Goal: Information Seeking & Learning: Learn about a topic

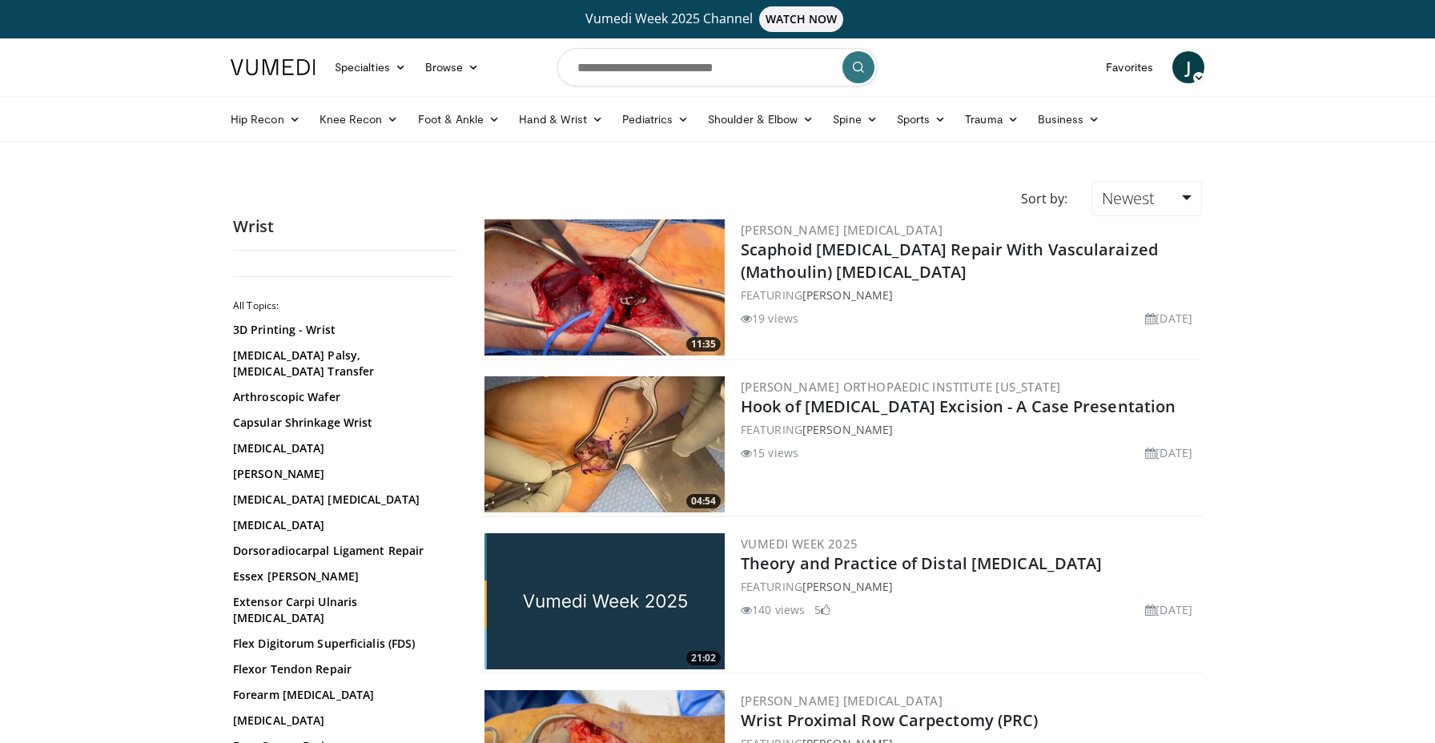
scroll to position [2587, 0]
click at [986, 119] on link "Trauma" at bounding box center [991, 119] width 73 height 32
click at [875, 186] on link "Lower Extremity" at bounding box center [931, 183] width 191 height 26
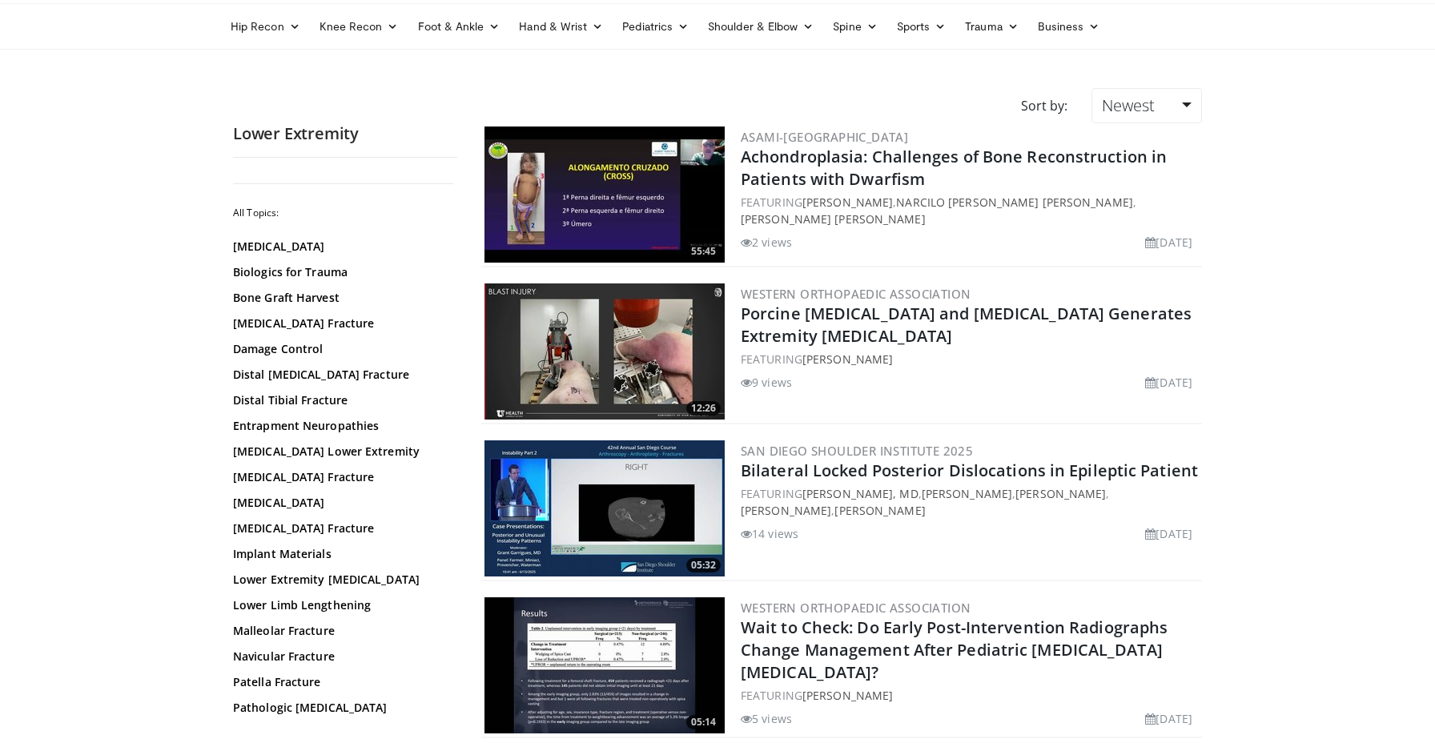
scroll to position [6, 0]
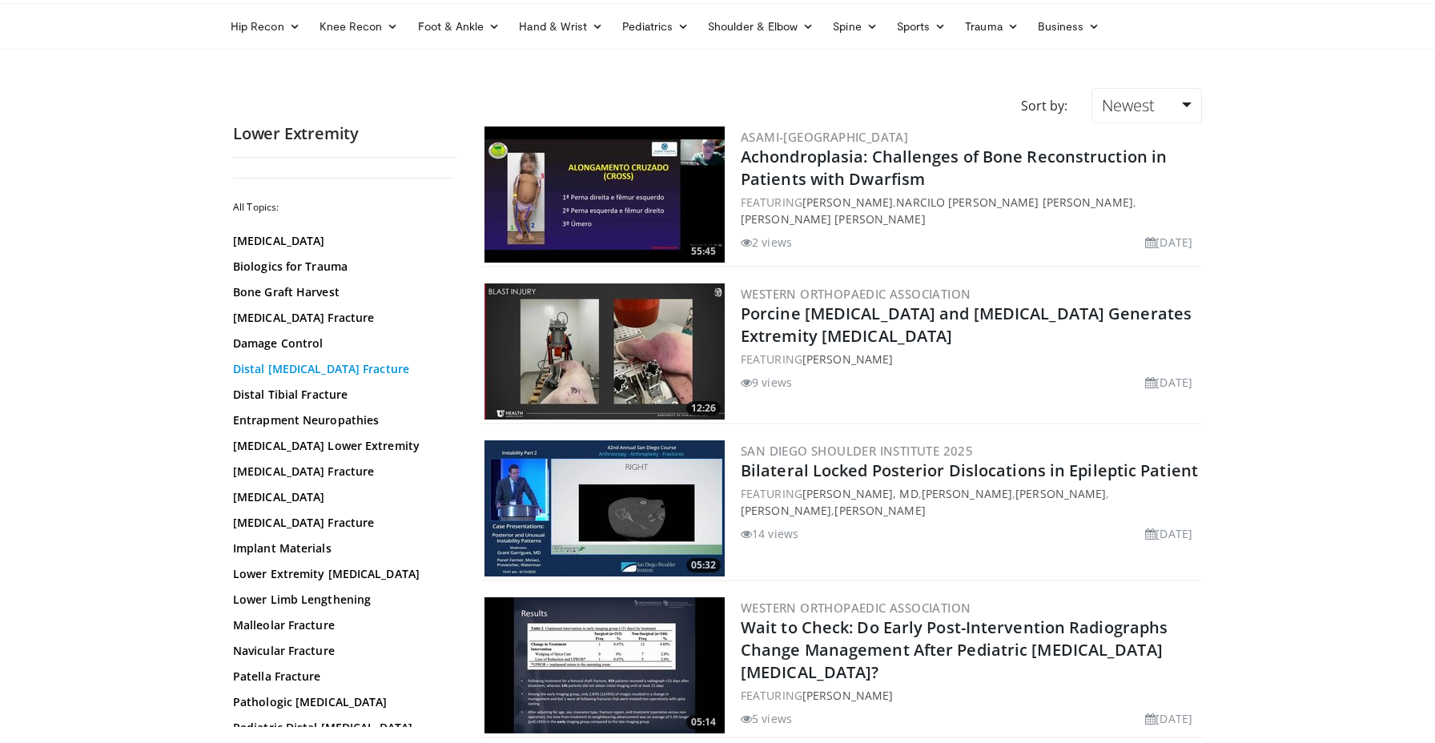
click at [266, 368] on link "Distal Femur Fracture" at bounding box center [341, 369] width 216 height 16
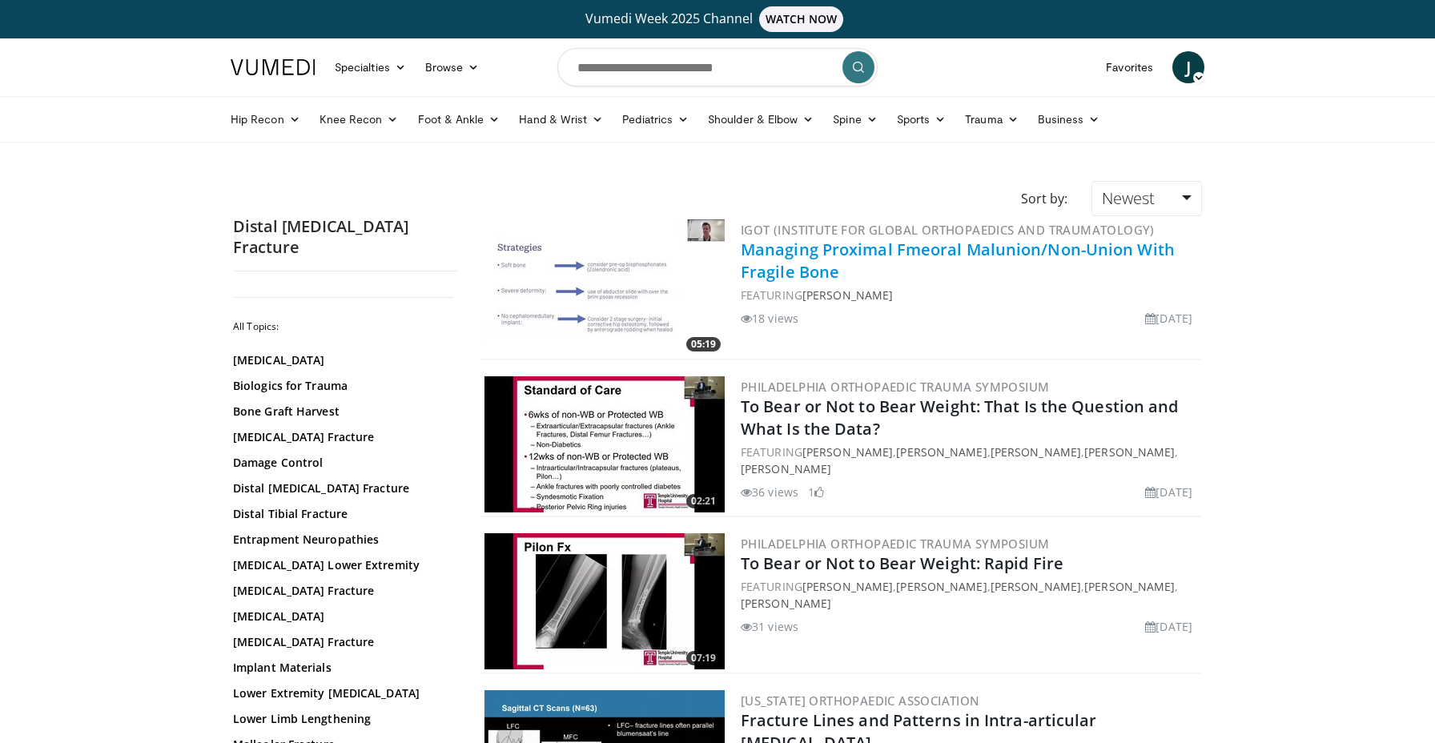
click at [843, 247] on link "Managing Proximal Fmeoral Malunion/Non-Union With Fragile Bone" at bounding box center [958, 261] width 434 height 44
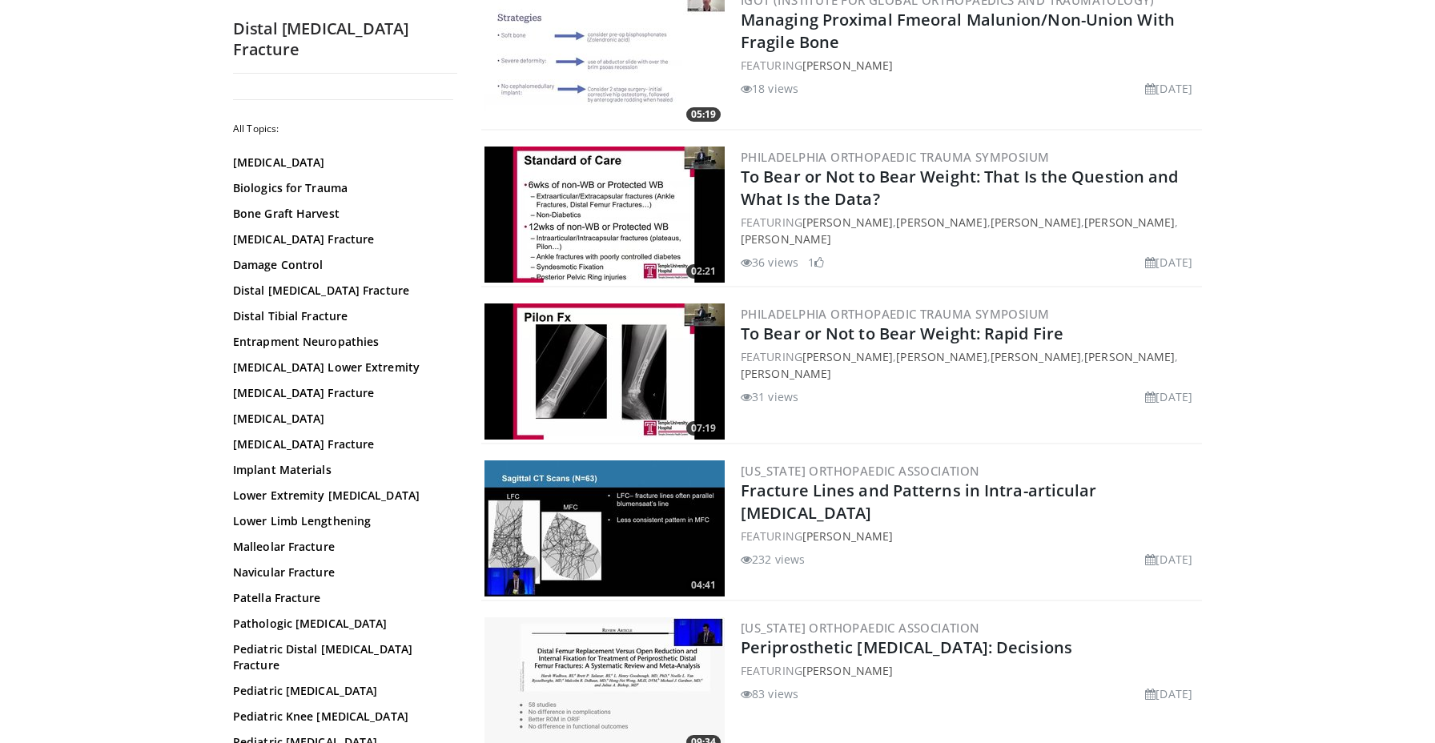
scroll to position [235, 0]
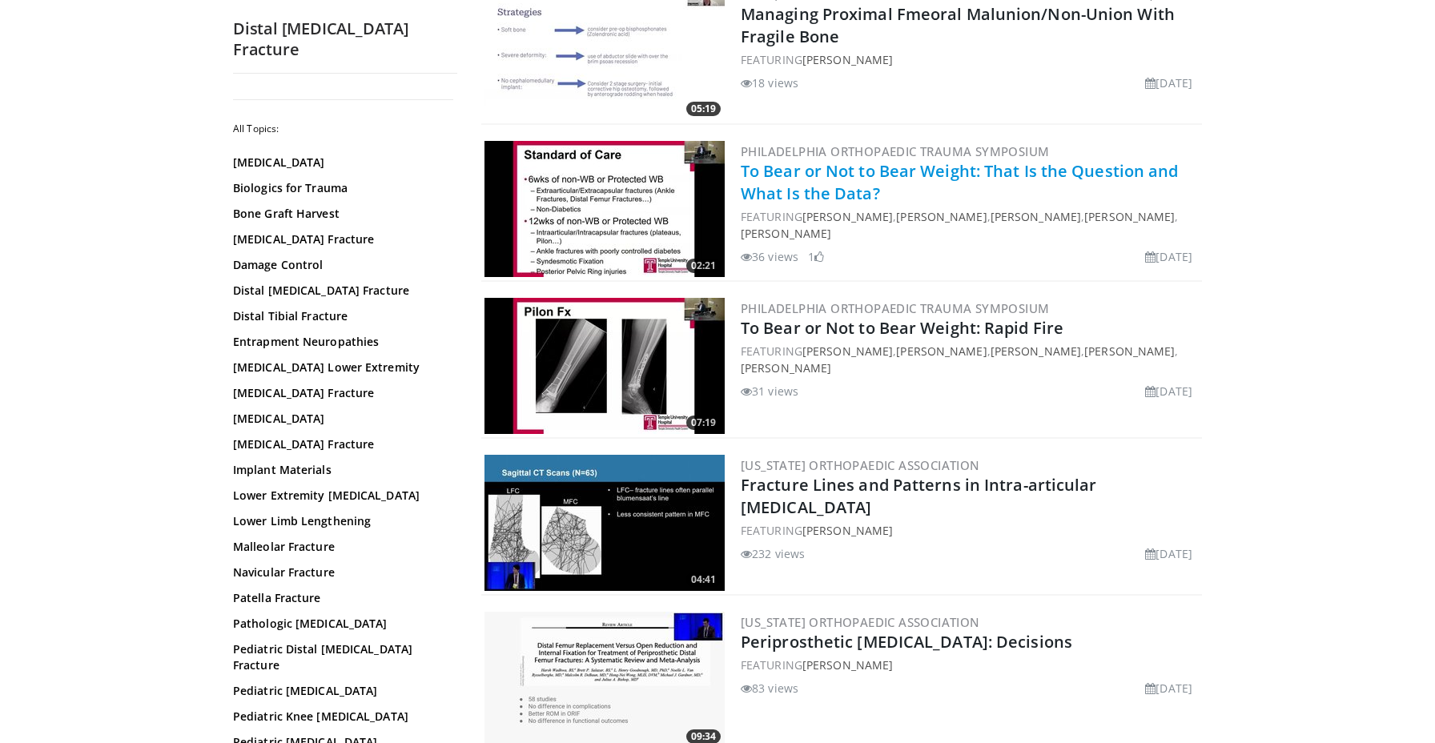
click at [832, 177] on link "To Bear or Not to Bear Weight: That Is the Question and What Is the Data?" at bounding box center [960, 182] width 438 height 44
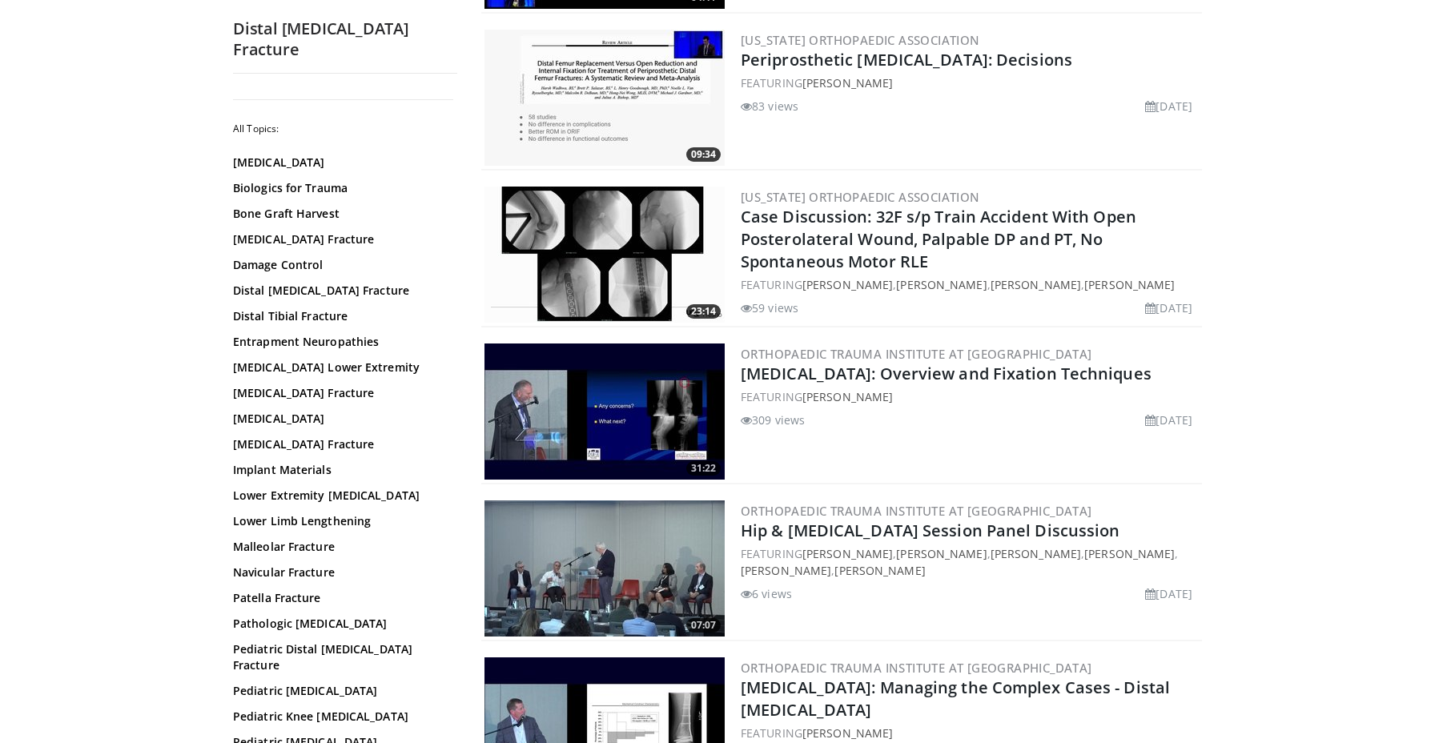
scroll to position [820, 0]
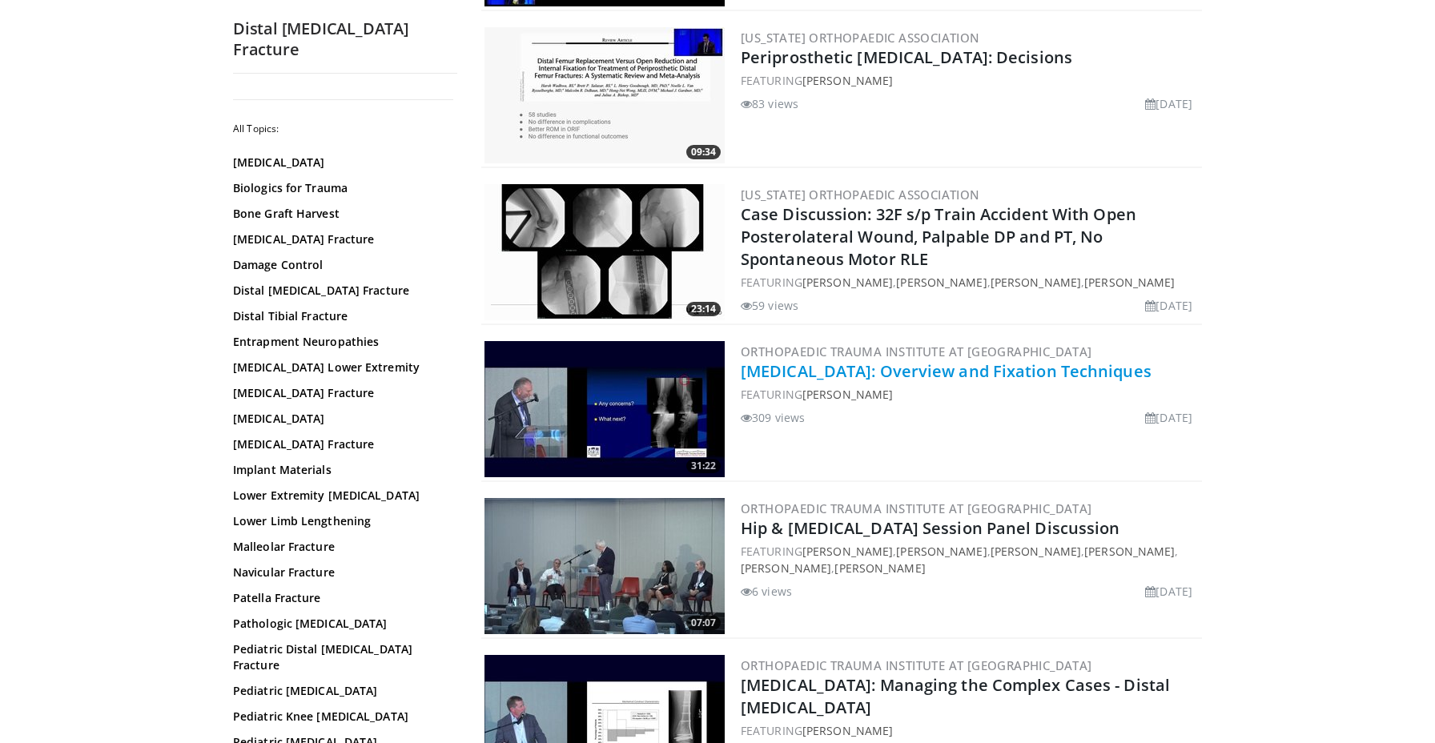
click at [935, 369] on link "Distal Femur Fractures: Overview and Fixation Techniques" at bounding box center [946, 371] width 411 height 22
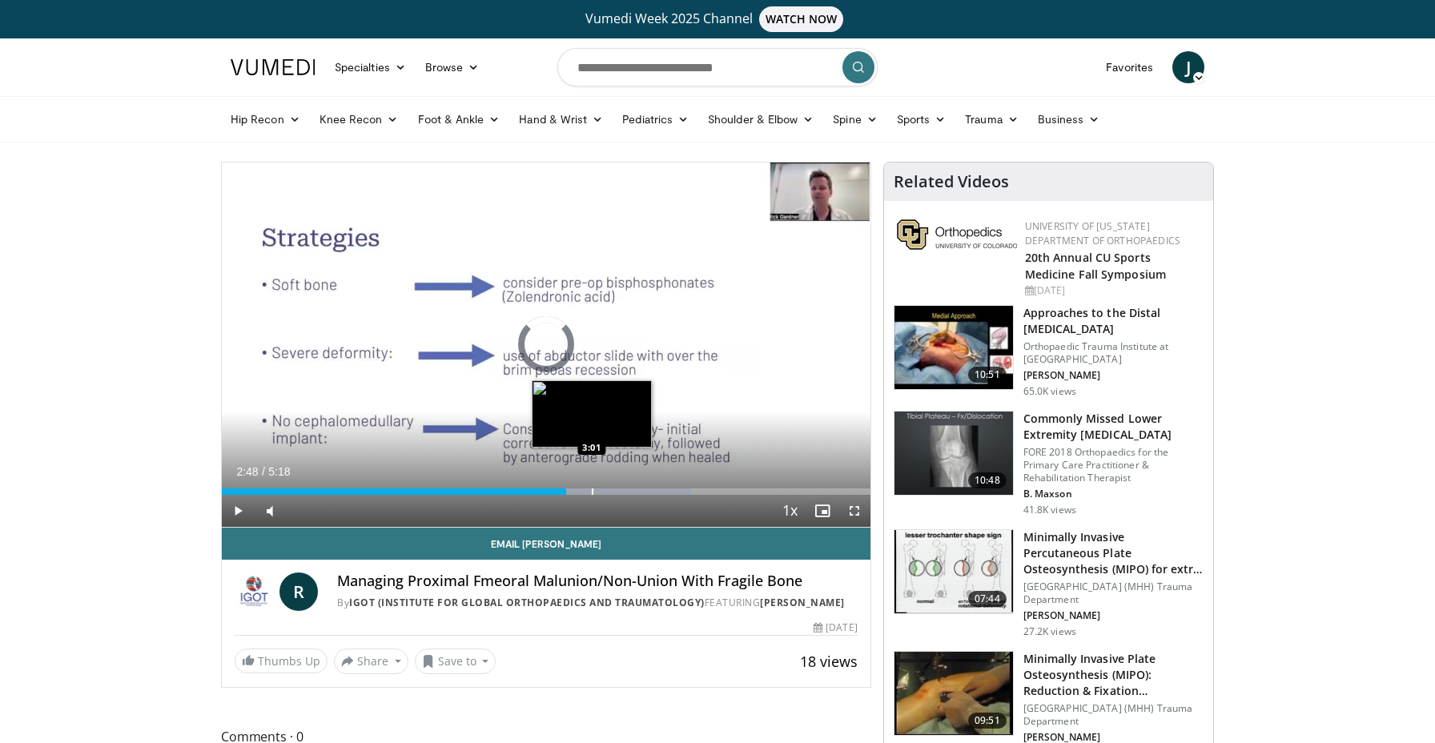
click at [592, 493] on div "Progress Bar" at bounding box center [593, 492] width 2 height 6
click at [636, 491] on div "Progress Bar" at bounding box center [637, 492] width 2 height 6
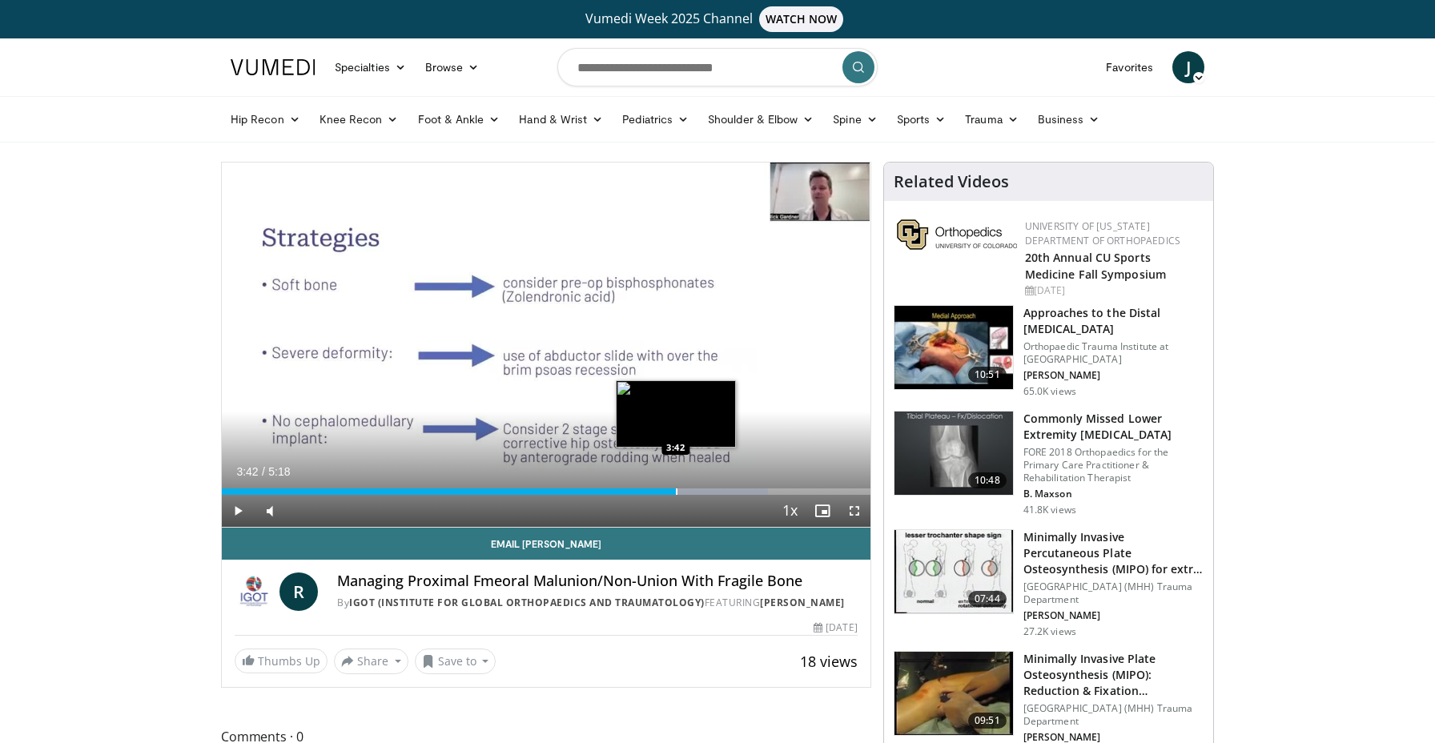
click at [676, 493] on div "Progress Bar" at bounding box center [677, 492] width 2 height 6
click at [718, 493] on div "Progress Bar" at bounding box center [719, 492] width 2 height 6
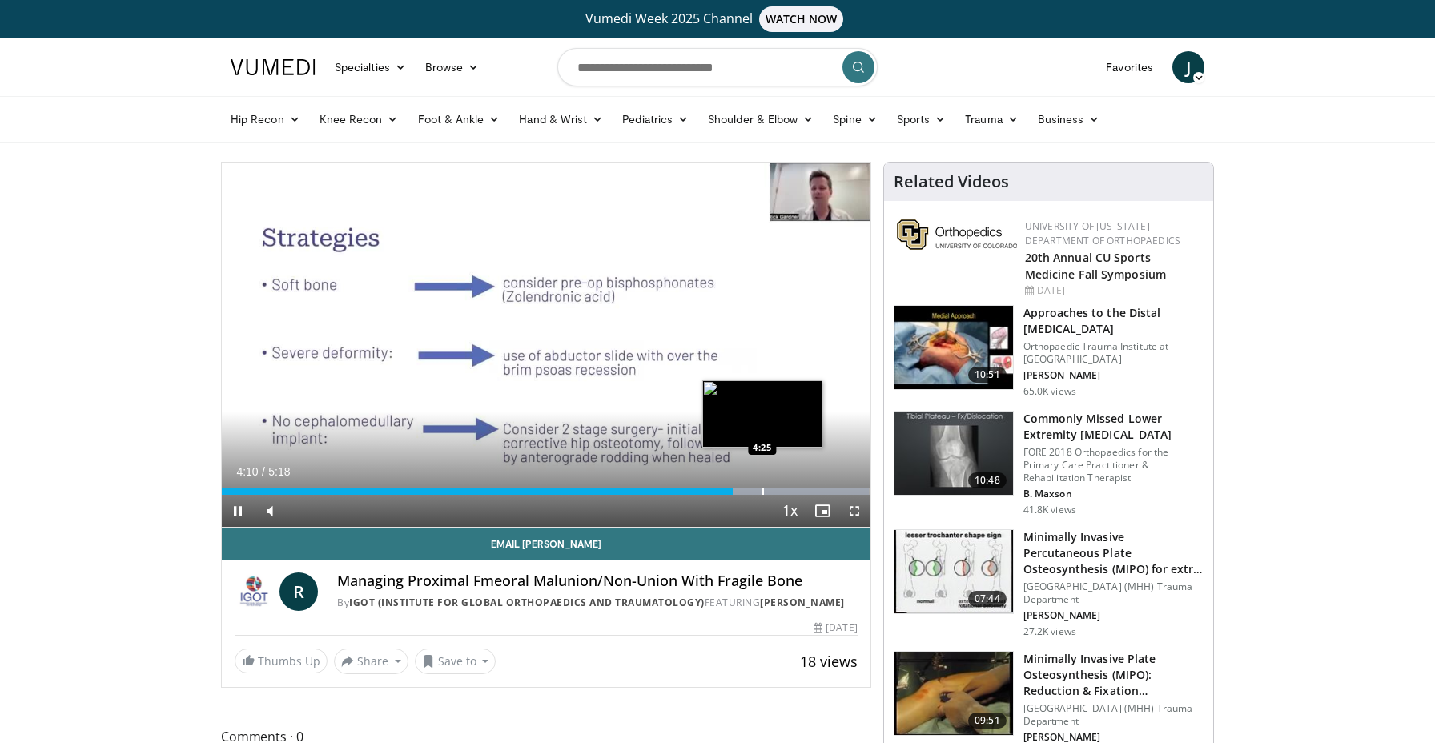
click at [762, 493] on div "Progress Bar" at bounding box center [763, 492] width 2 height 6
click at [792, 493] on video-js "**********" at bounding box center [546, 345] width 649 height 365
click at [809, 492] on div "Progress Bar" at bounding box center [810, 492] width 2 height 6
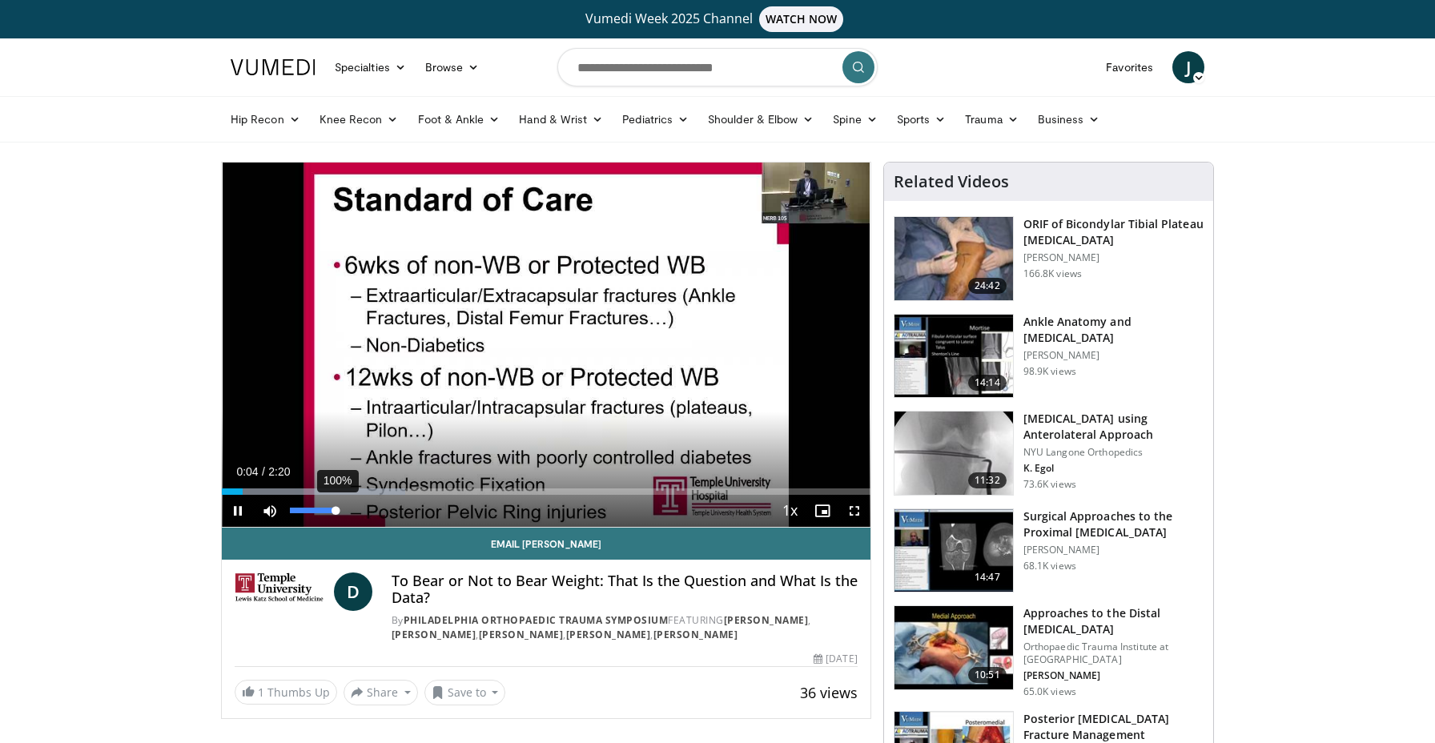
drag, startPoint x: 304, startPoint y: 511, endPoint x: 336, endPoint y: 513, distance: 32.1
click at [336, 513] on div "Volume Level" at bounding box center [313, 511] width 46 height 6
click at [856, 509] on span "Video Player" at bounding box center [855, 511] width 32 height 32
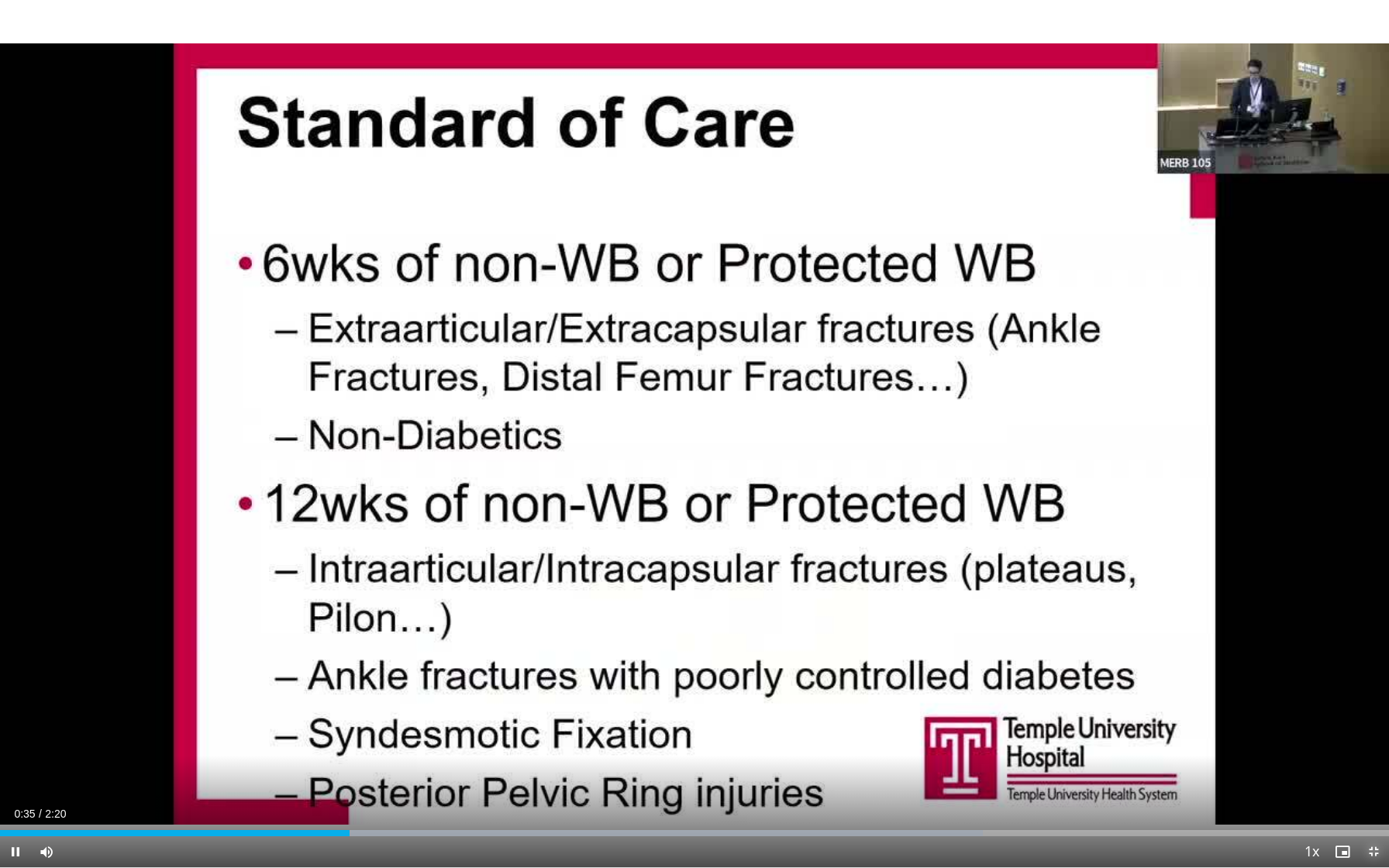
click at [1380, 718] on span "Video Player" at bounding box center [1374, 852] width 31 height 31
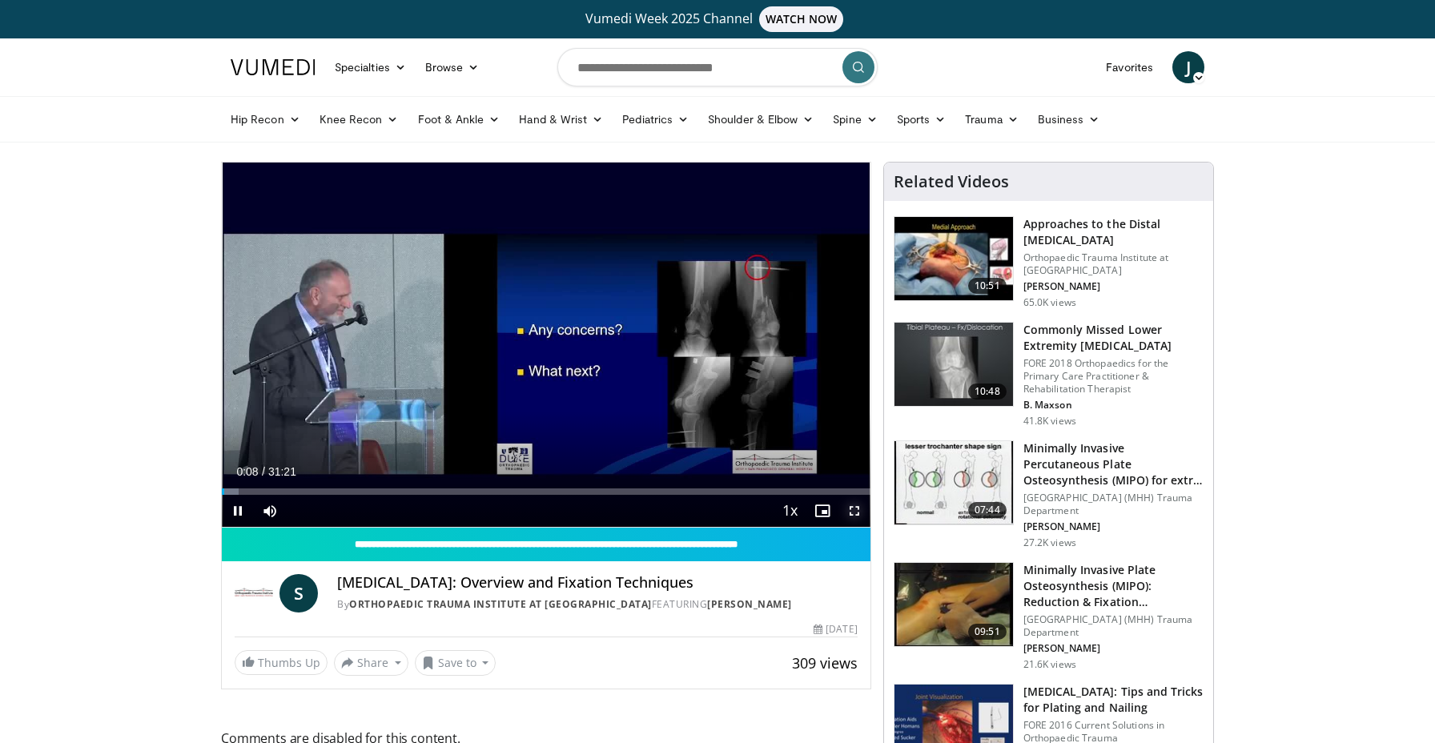
click at [855, 516] on span "Video Player" at bounding box center [855, 511] width 32 height 32
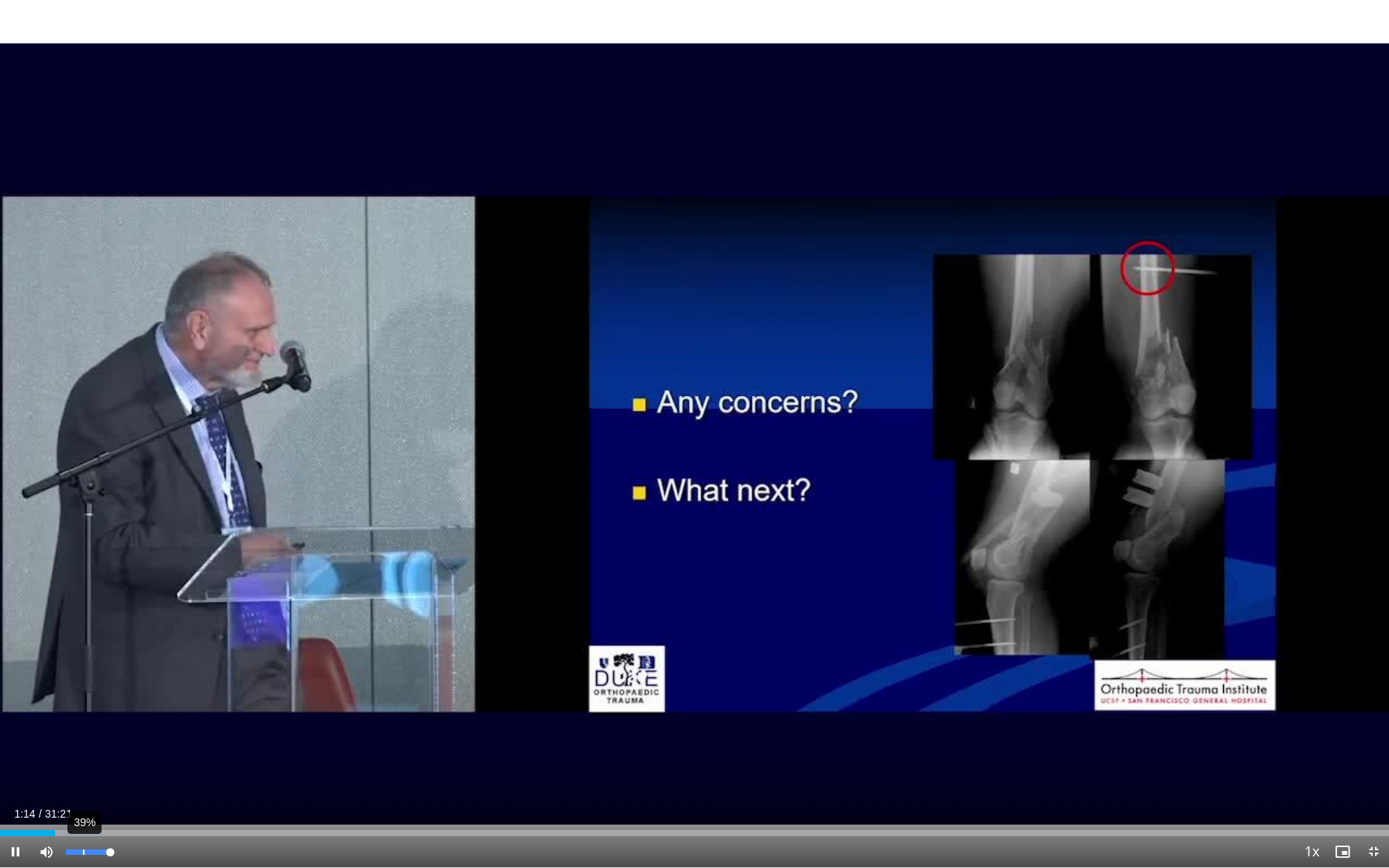
click at [83, 718] on div "39%" at bounding box center [88, 852] width 54 height 31
click at [468, 718] on div "Progress Bar" at bounding box center [468, 833] width 2 height 6
click at [541, 718] on div "Progress Bar" at bounding box center [542, 833] width 2 height 6
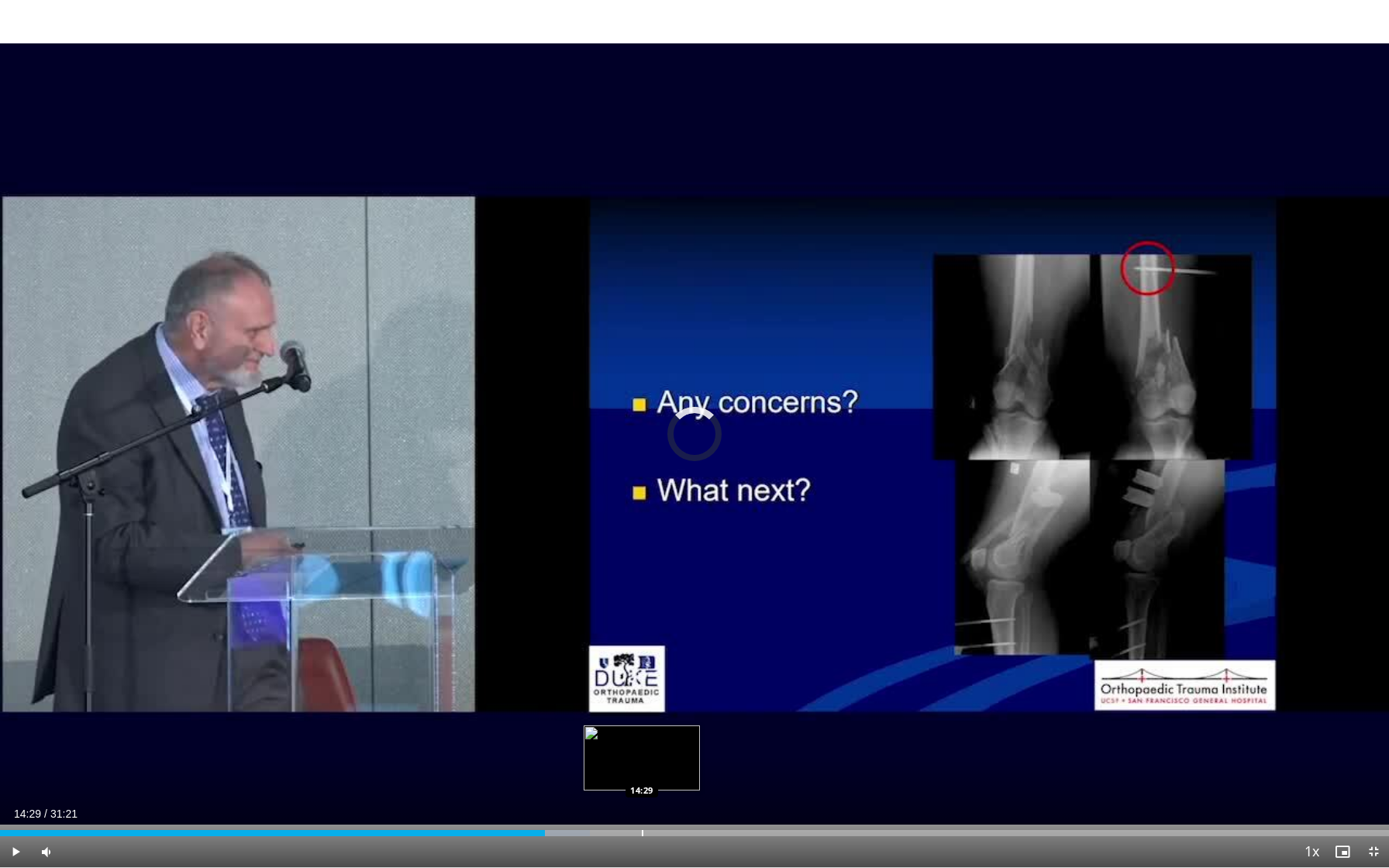
click at [642, 718] on div "Progress Bar" at bounding box center [643, 833] width 2 height 6
click at [725, 718] on div "Progress Bar" at bounding box center [726, 833] width 2 height 6
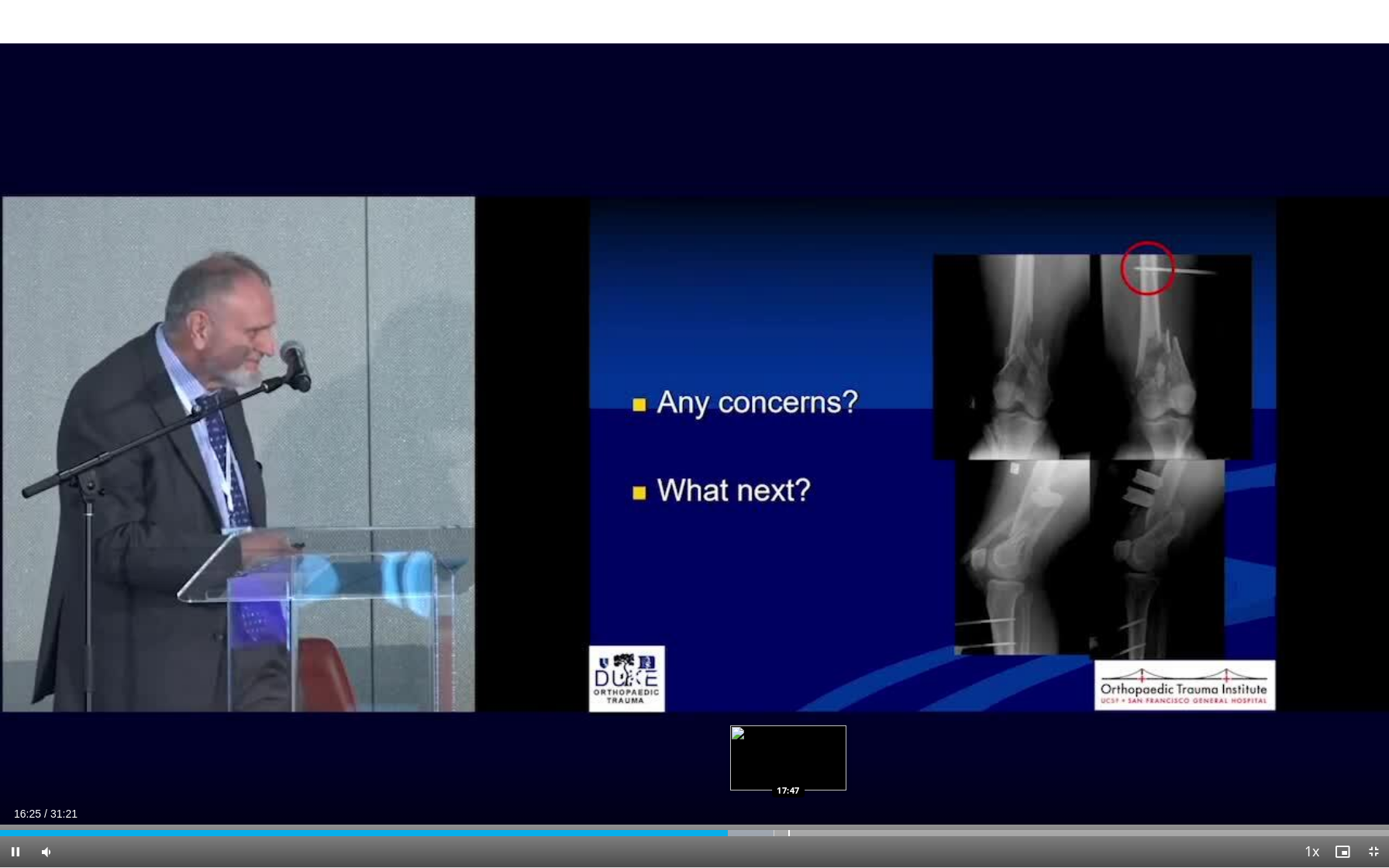
click at [789, 718] on div "Progress Bar" at bounding box center [790, 833] width 2 height 6
click at [854, 718] on div "Progress Bar" at bounding box center [855, 833] width 2 height 6
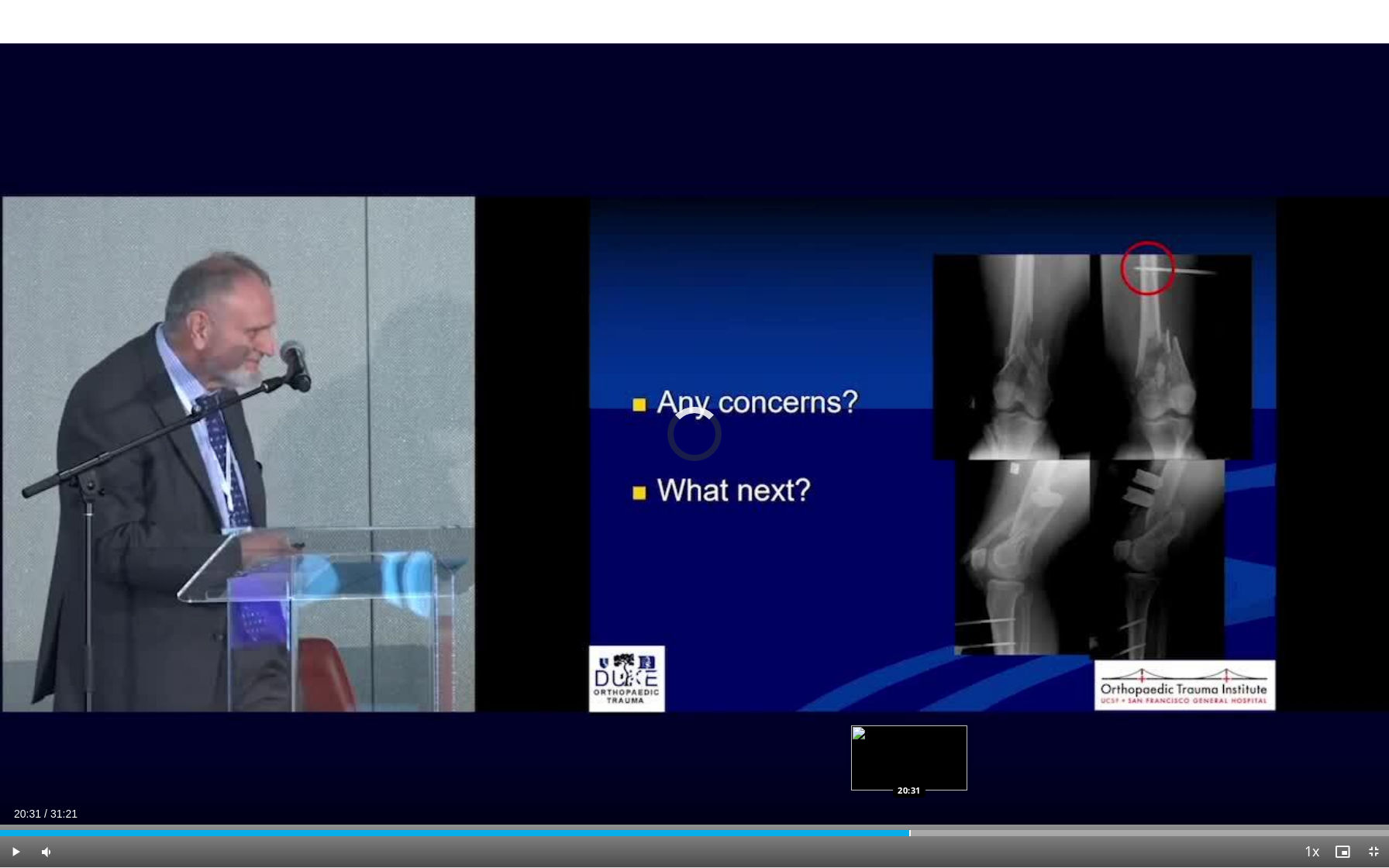
click at [909, 718] on div "Progress Bar" at bounding box center [910, 833] width 2 height 6
click at [951, 718] on div "Progress Bar" at bounding box center [951, 833] width 2 height 6
click at [932, 718] on div "Progress Bar" at bounding box center [933, 833] width 2 height 6
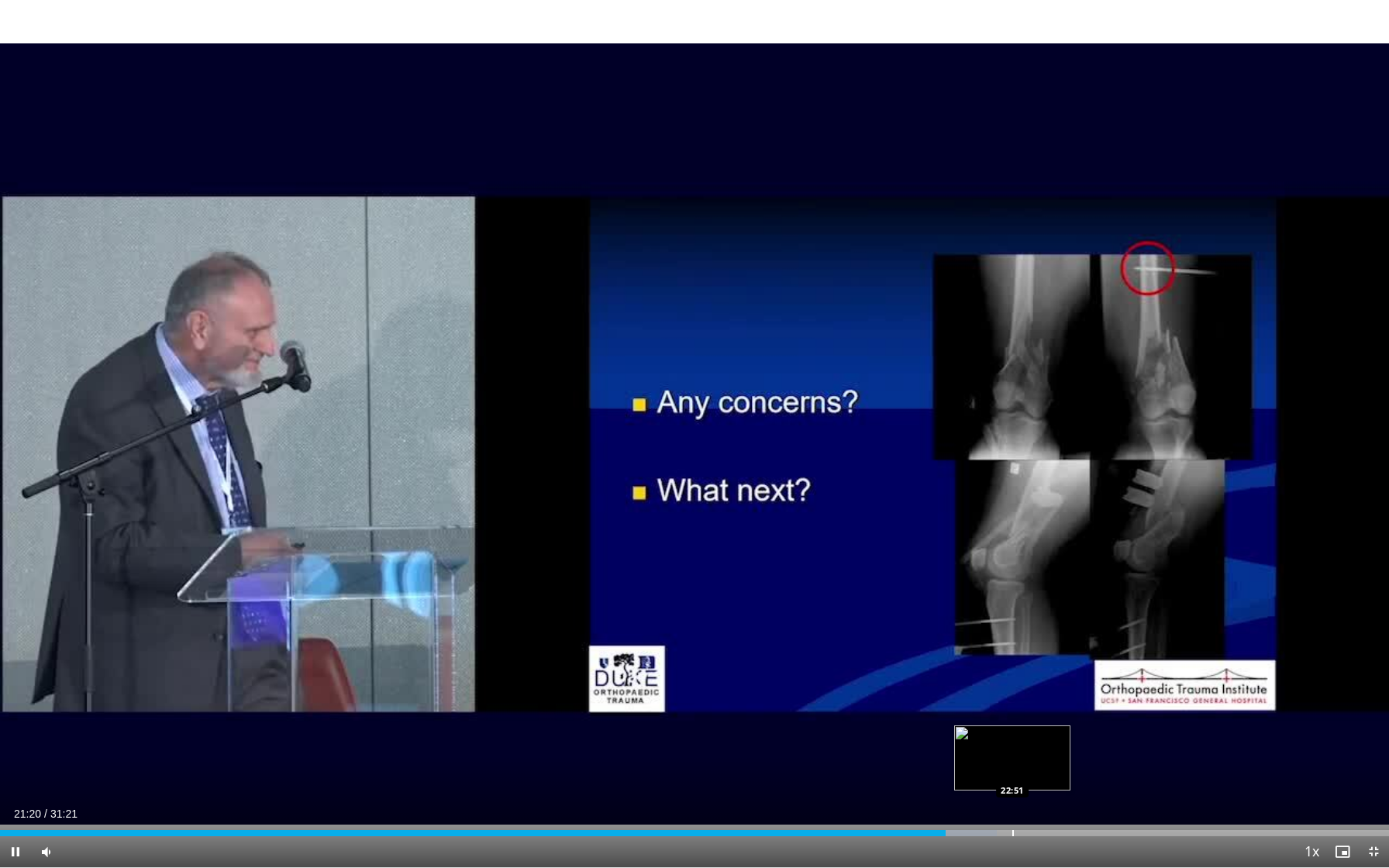
click at [1012, 718] on div "Progress Bar" at bounding box center [1013, 833] width 2 height 6
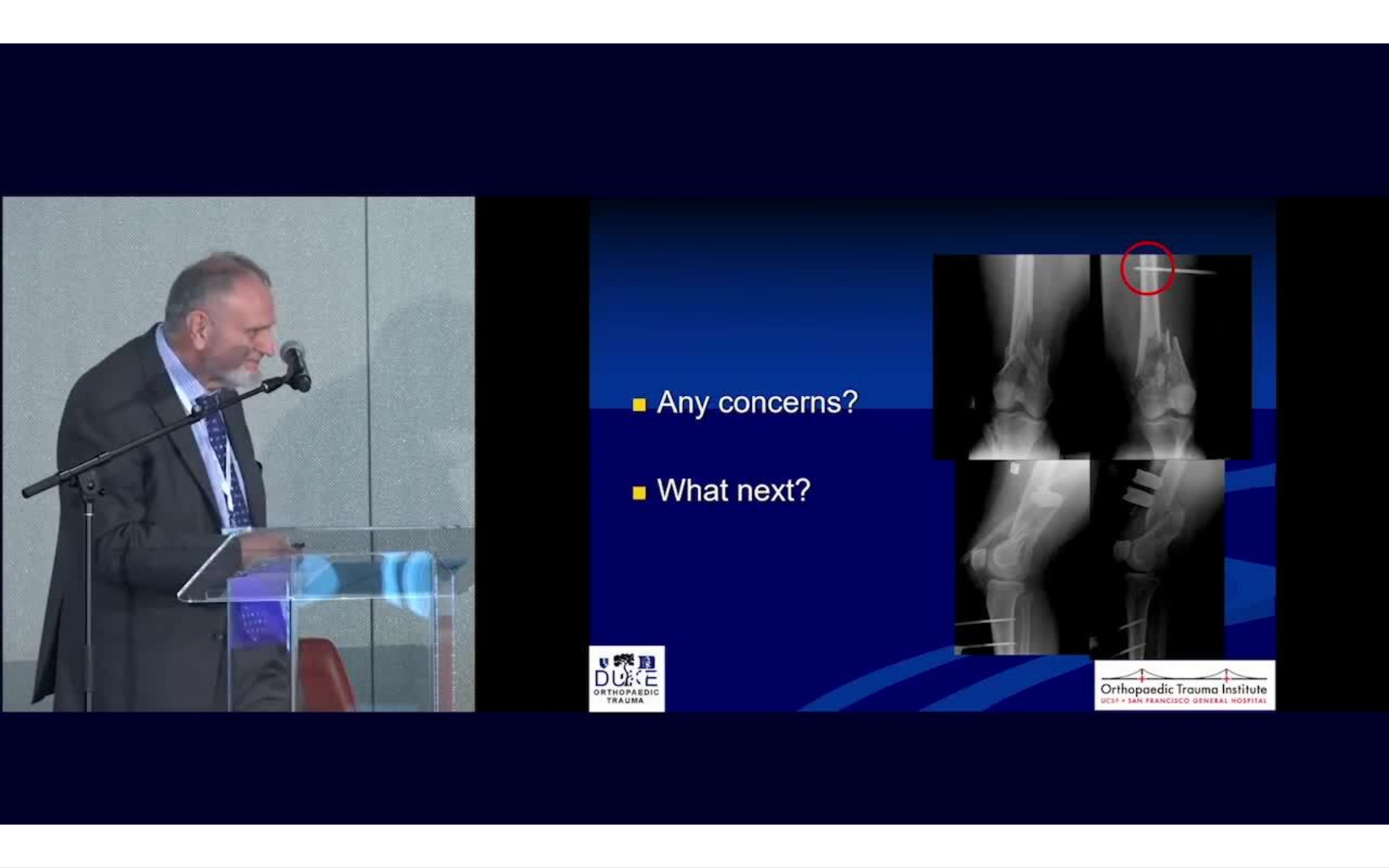
click at [1078, 718] on div "Loaded : 76.42% 22:53 24:10" at bounding box center [694, 864] width 1389 height 6
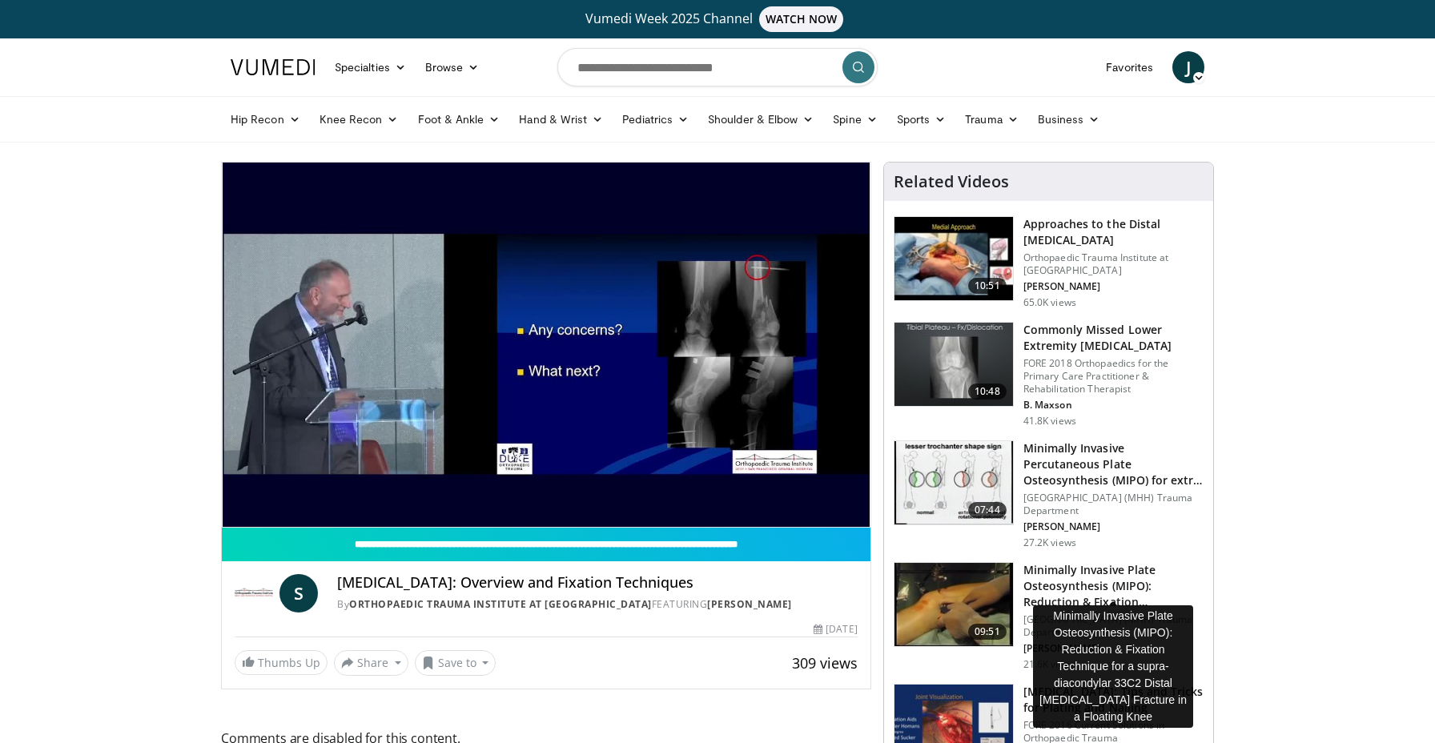
click at [1063, 569] on h3 "Minimally Invasive Plate Osteosynthesis (MIPO): Reduction & Fixation…" at bounding box center [1114, 586] width 180 height 48
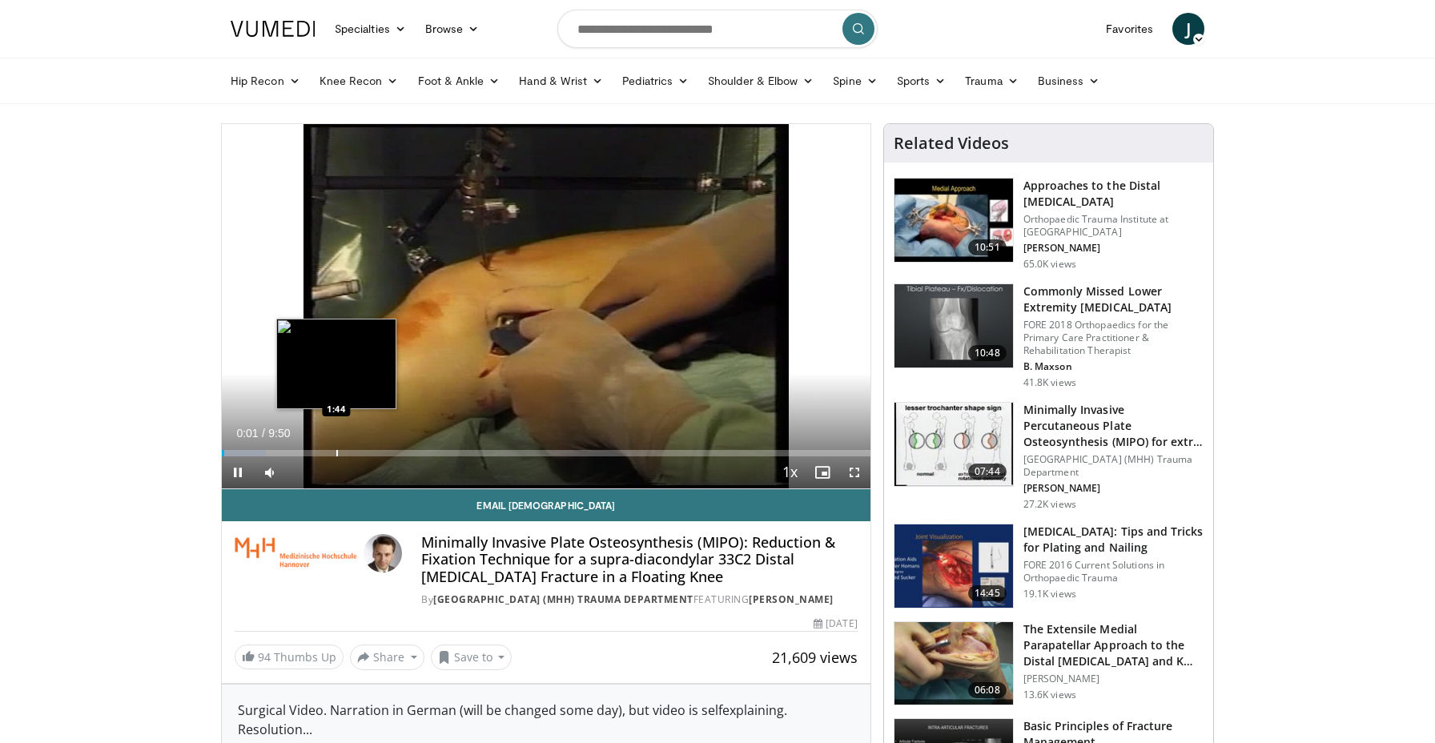
click at [336, 451] on div "Loaded : 6.76% 0:01 1:44" at bounding box center [546, 453] width 649 height 6
